Goal: Transaction & Acquisition: Purchase product/service

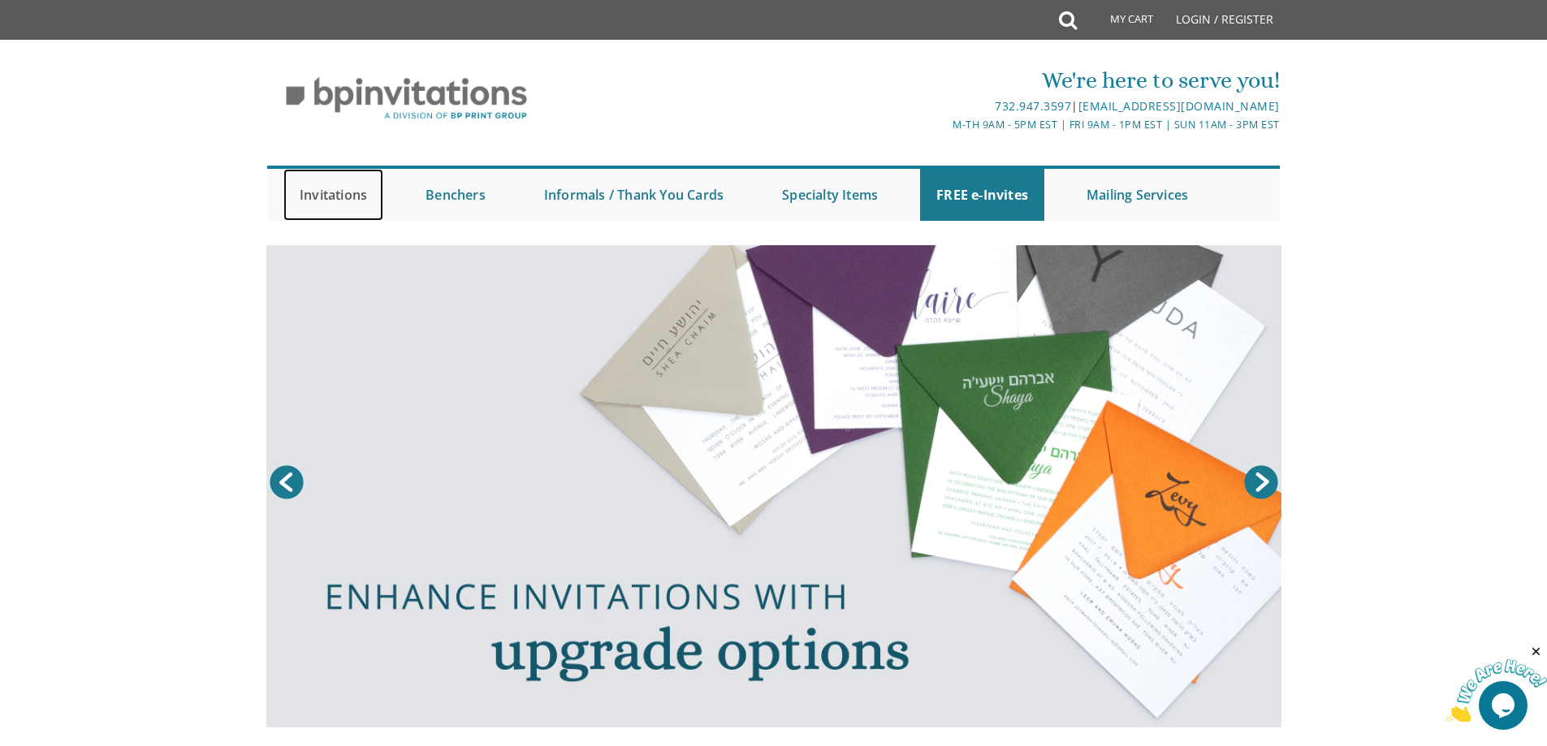
click at [328, 196] on link "Invitations" at bounding box center [333, 195] width 100 height 52
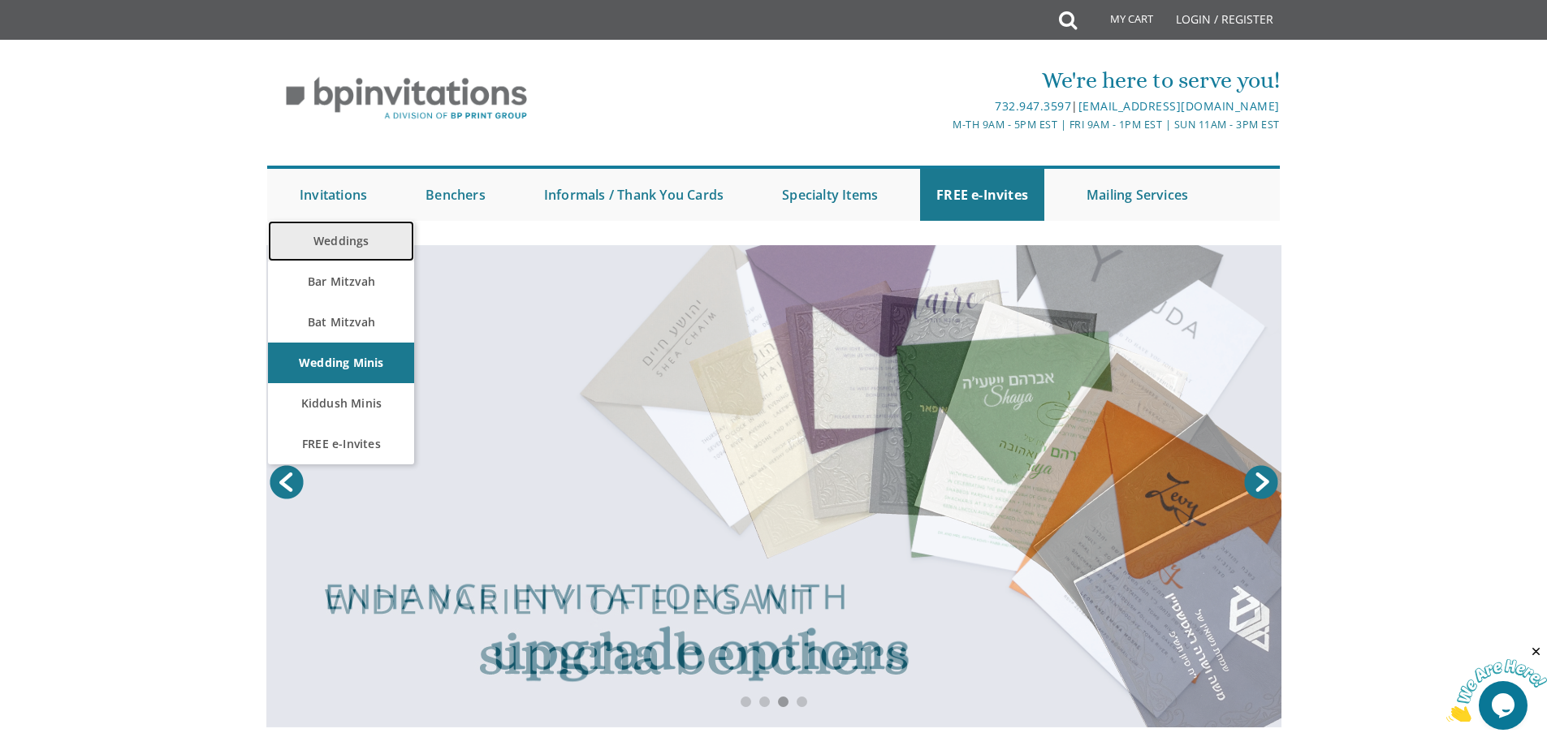
click at [356, 241] on link "Weddings" at bounding box center [341, 241] width 146 height 41
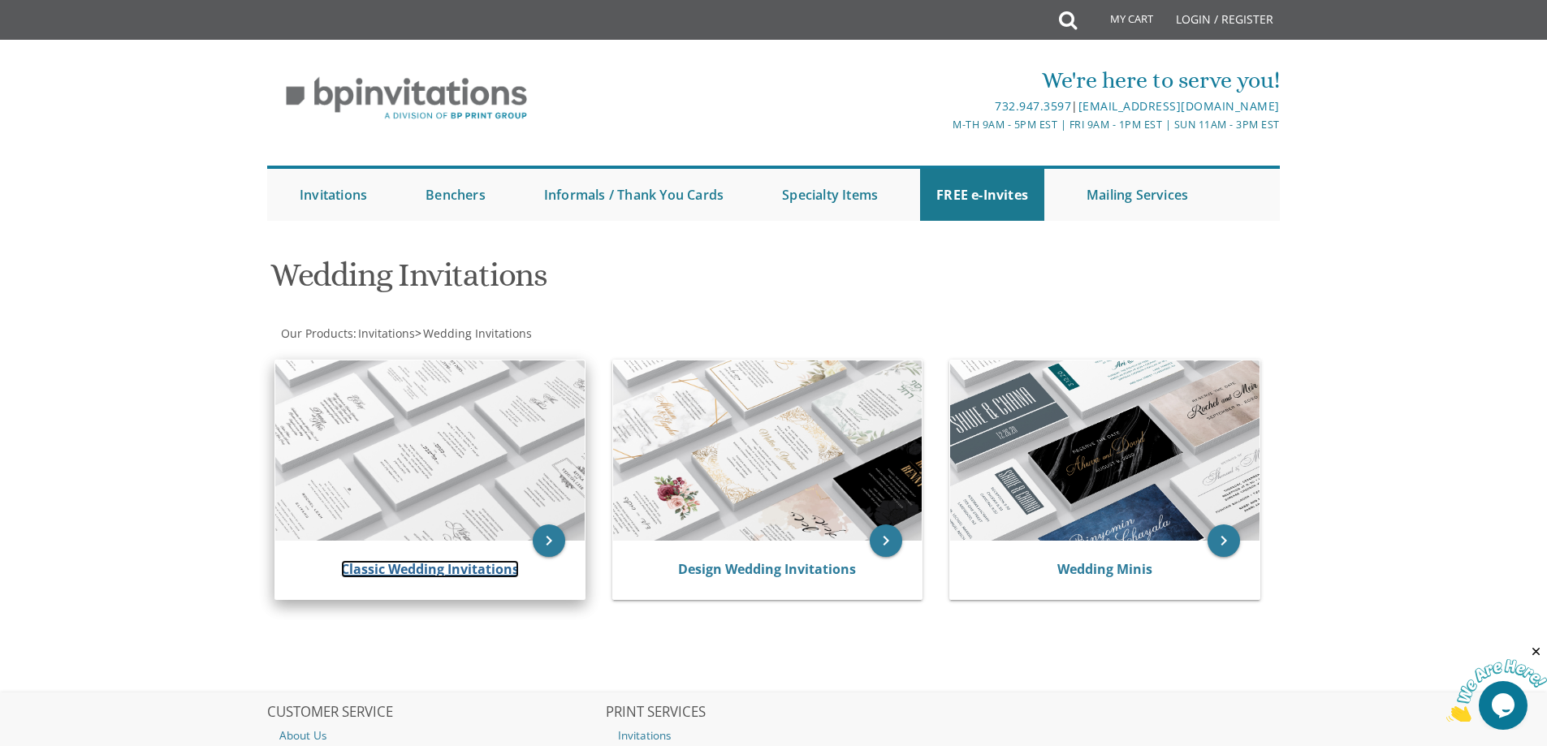
click at [405, 573] on link "Classic Wedding Invitations" at bounding box center [430, 569] width 178 height 18
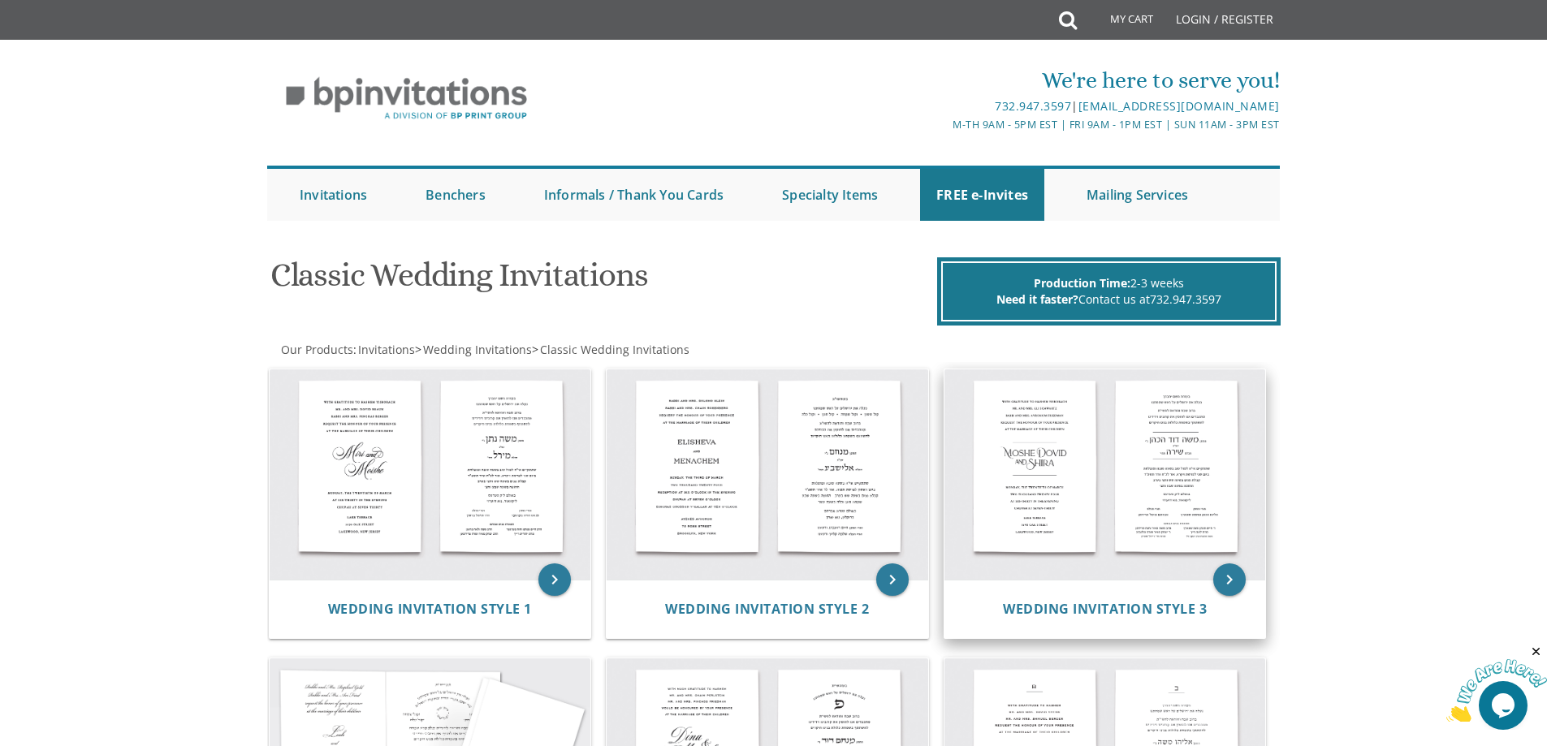
click at [1036, 478] on img at bounding box center [1104, 474] width 321 height 211
click at [1054, 609] on span "Wedding Invitation Style 3" at bounding box center [1105, 609] width 204 height 18
click at [1228, 577] on icon "keyboard_arrow_right" at bounding box center [1229, 579] width 32 height 32
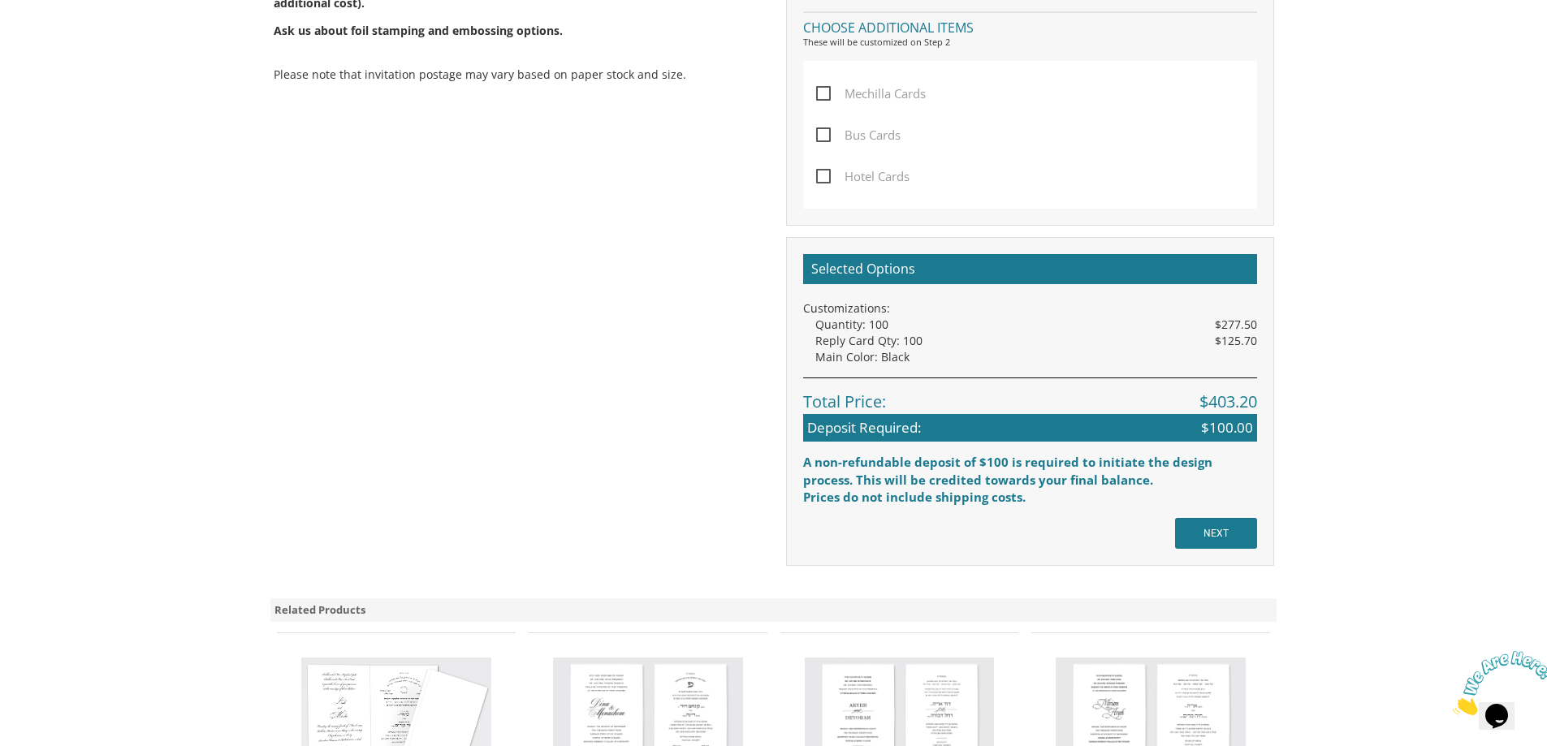
scroll to position [1218, 0]
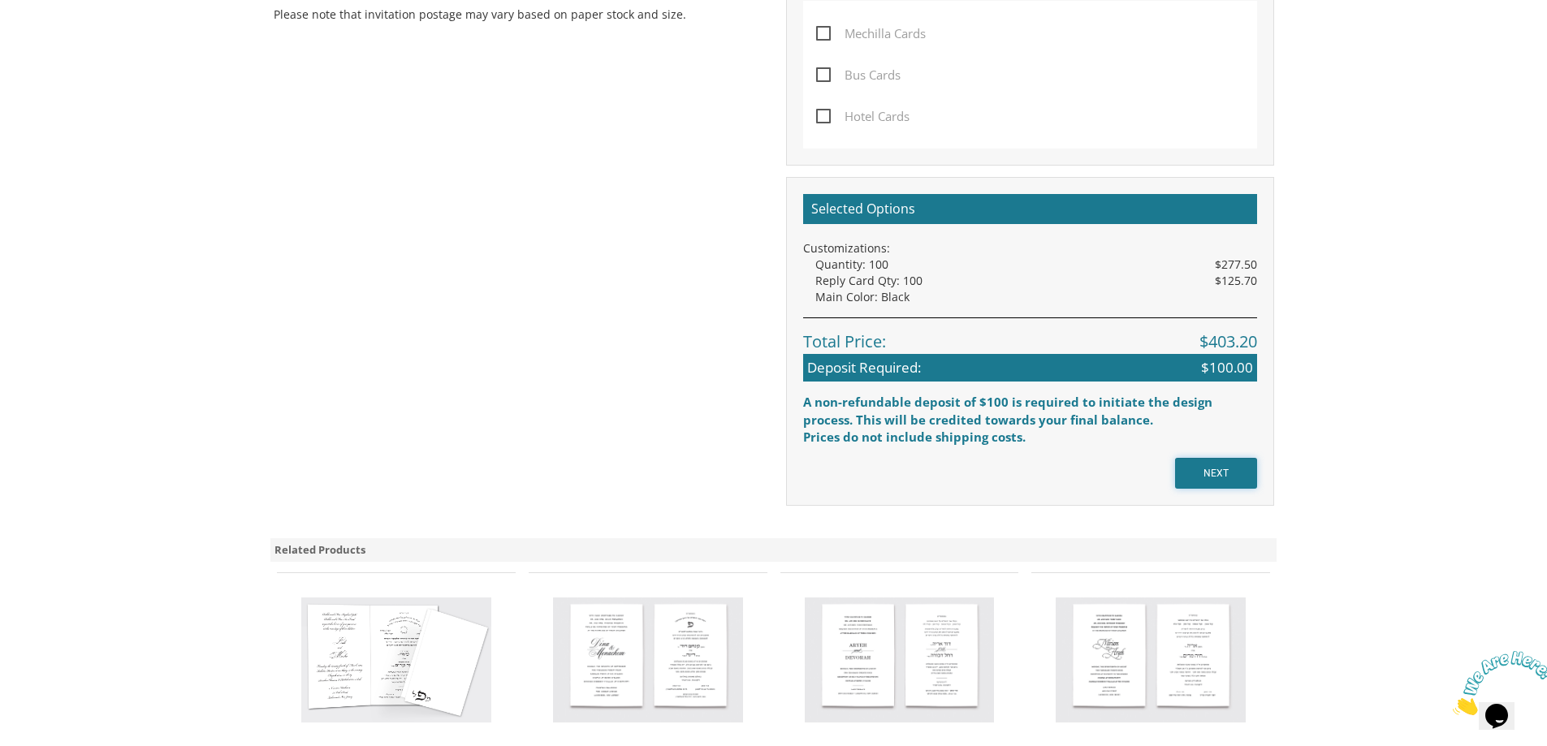
click at [1197, 471] on input "NEXT" at bounding box center [1216, 473] width 82 height 31
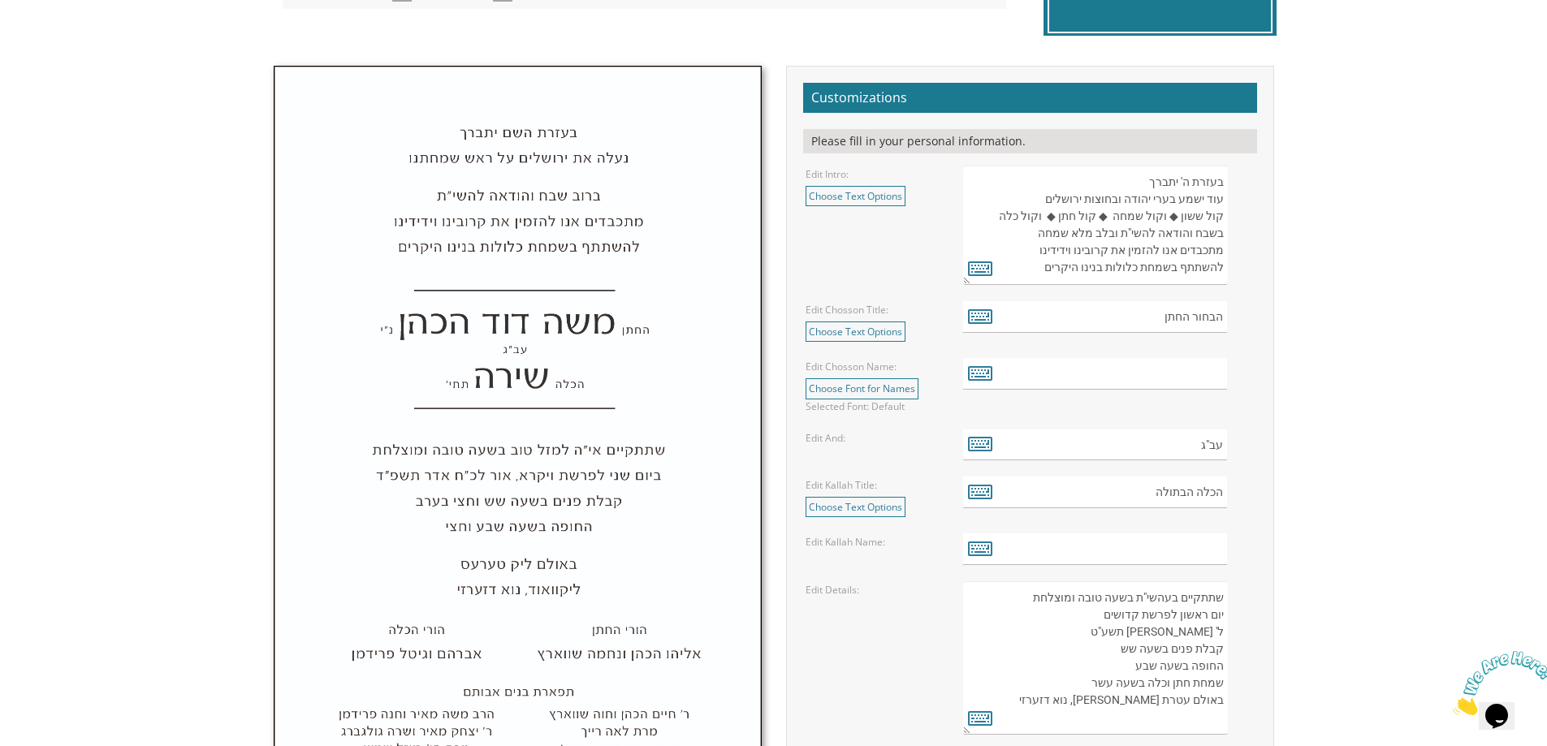
scroll to position [568, 0]
